Goal: Information Seeking & Learning: Check status

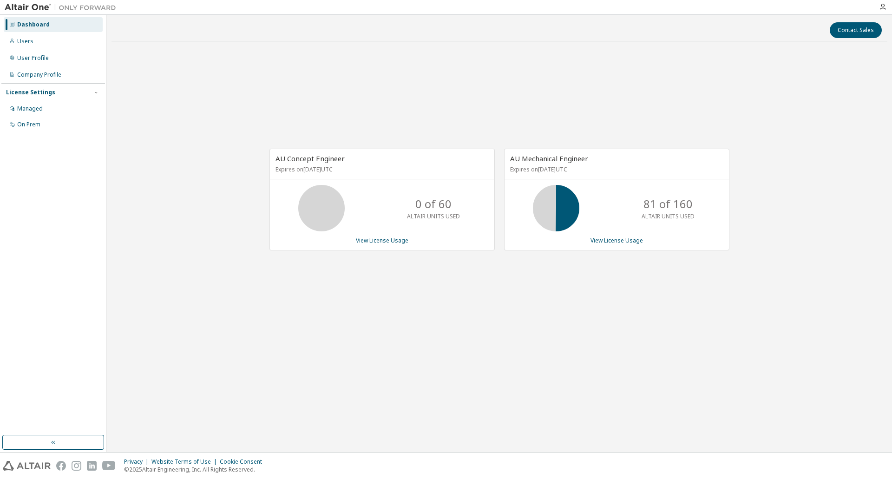
click at [204, 54] on div "AU Concept Engineer Expires on [DATE] UTC 0 of 60 ALTAIR UNITS USED View Licens…" at bounding box center [500, 204] width 776 height 311
